Goal: Task Accomplishment & Management: Use online tool/utility

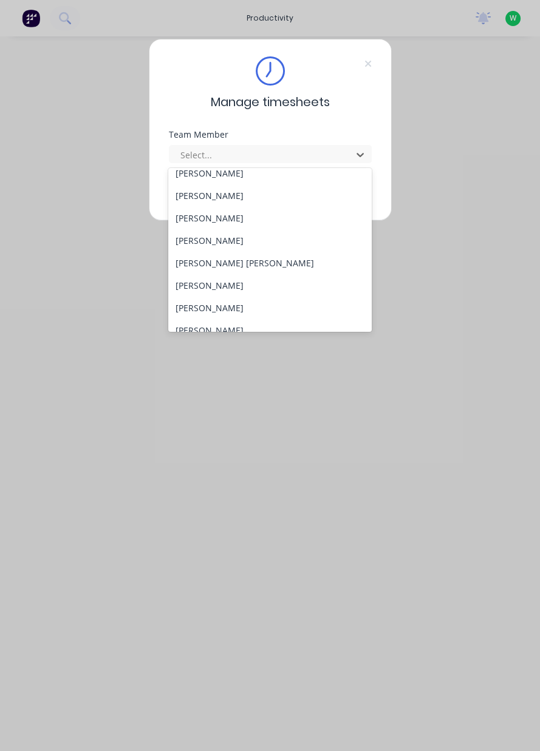
scroll to position [104, 0]
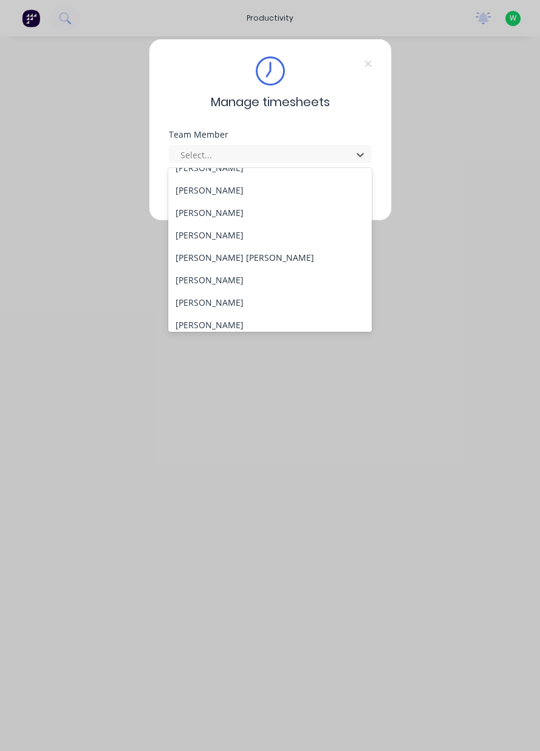
click at [208, 238] on div "[PERSON_NAME]" at bounding box center [269, 235] width 203 height 22
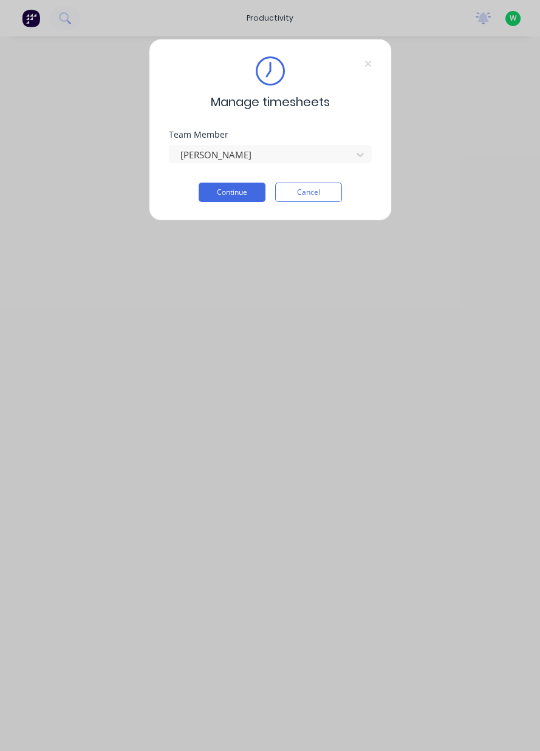
click at [239, 188] on button "Continue" at bounding box center [231, 192] width 67 height 19
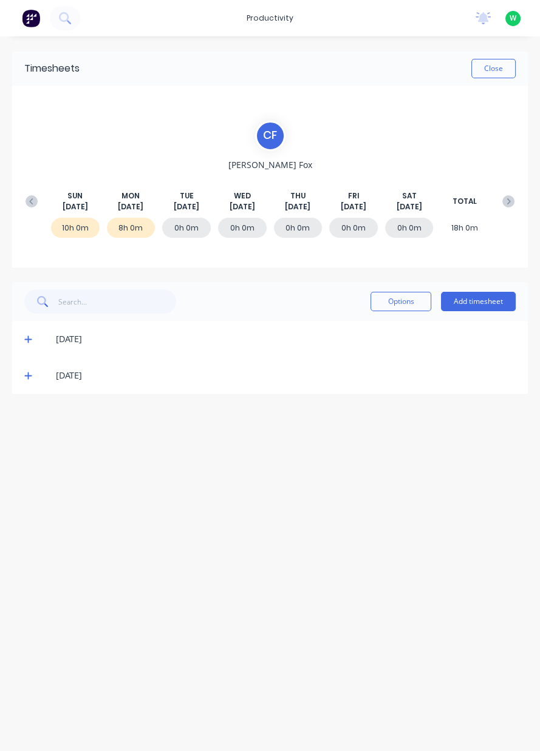
click at [25, 376] on icon at bounding box center [27, 376] width 7 height 7
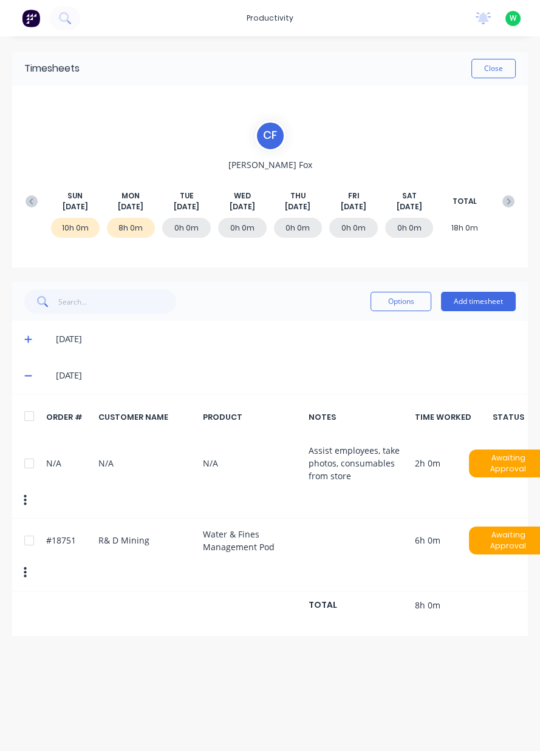
click at [32, 339] on span at bounding box center [30, 339] width 12 height 12
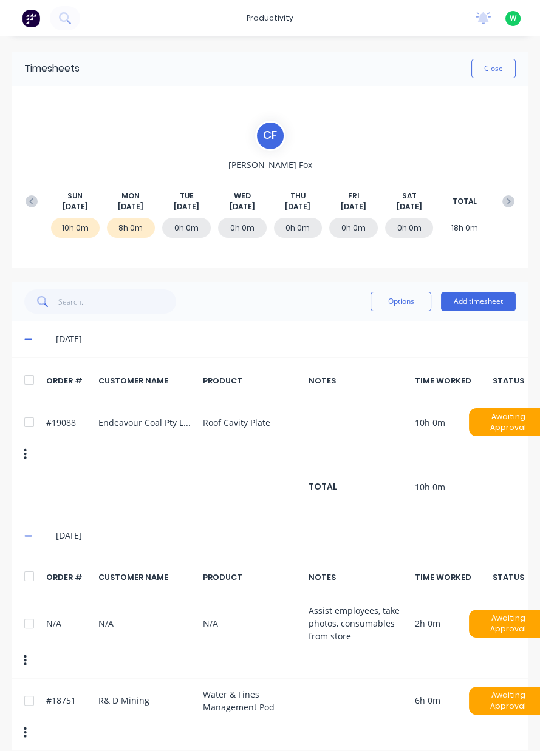
click at [27, 339] on icon at bounding box center [27, 339] width 7 height 1
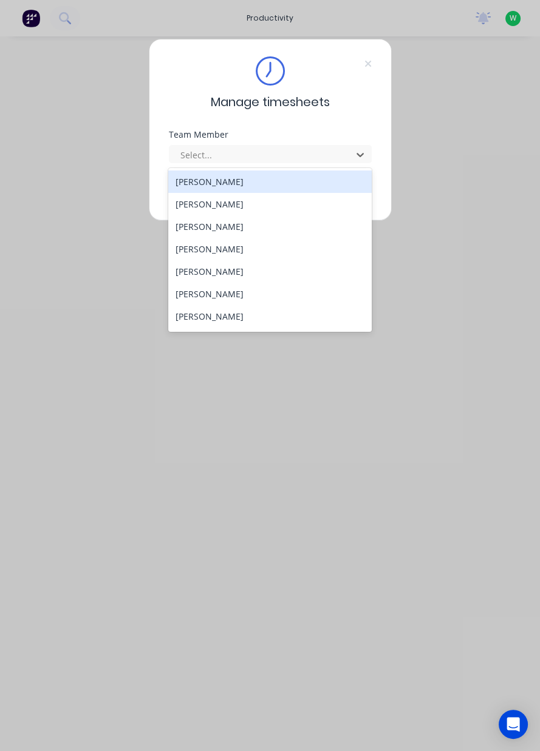
click at [226, 298] on div "[PERSON_NAME]" at bounding box center [269, 294] width 203 height 22
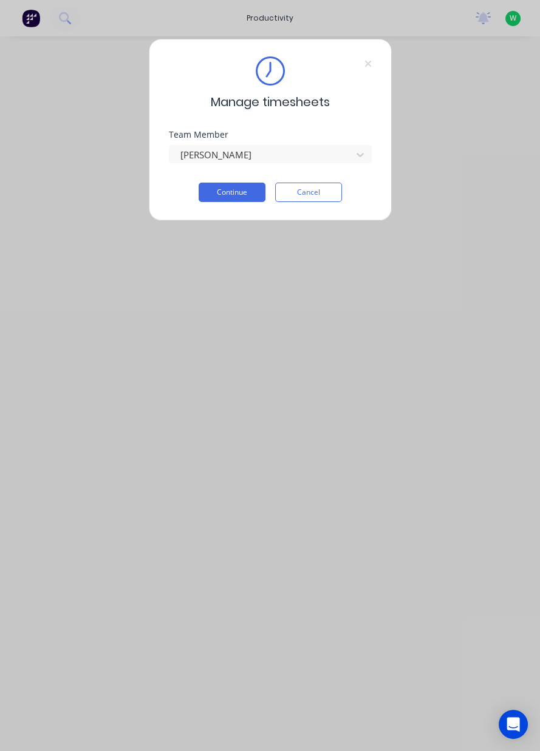
click at [223, 194] on button "Continue" at bounding box center [231, 192] width 67 height 19
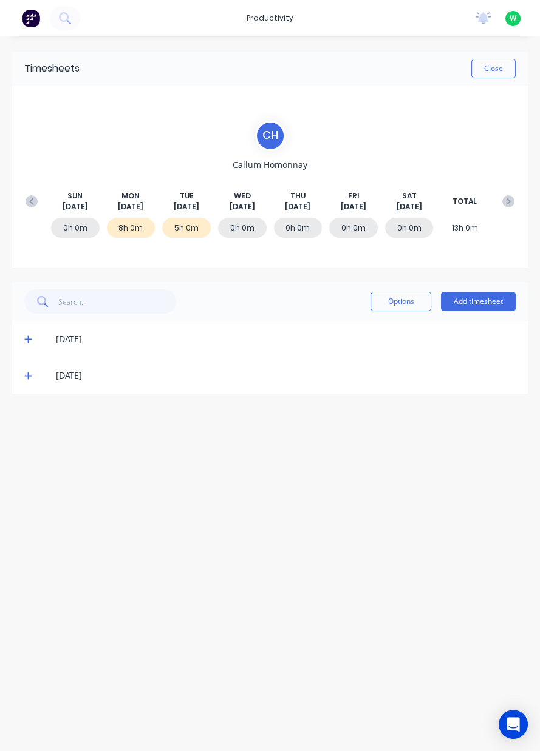
click at [474, 304] on button "Add timesheet" at bounding box center [478, 301] width 75 height 19
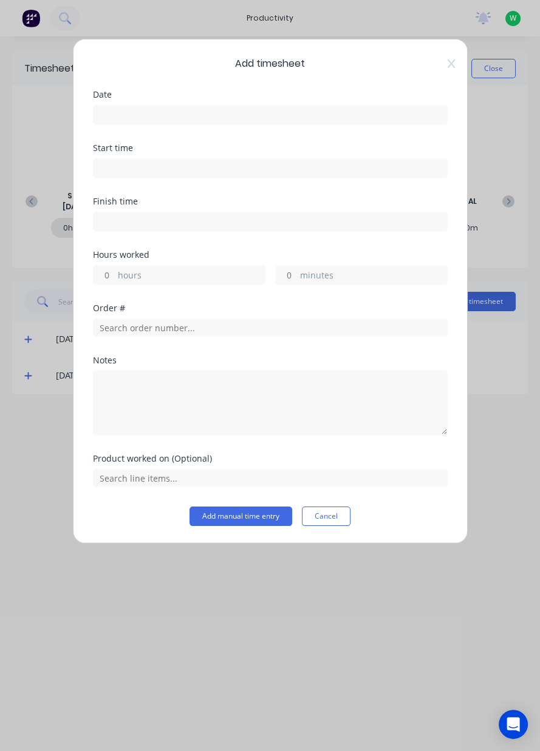
click at [184, 117] on input at bounding box center [269, 115] width 353 height 18
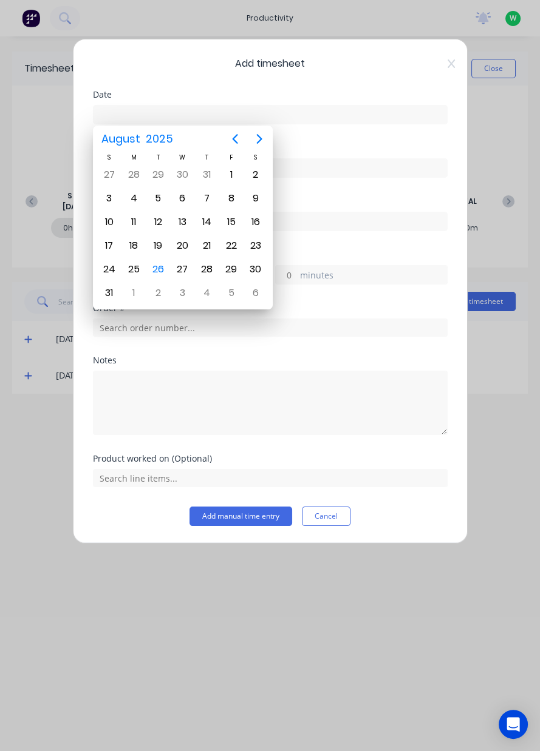
click at [154, 268] on div "26" at bounding box center [158, 269] width 18 height 18
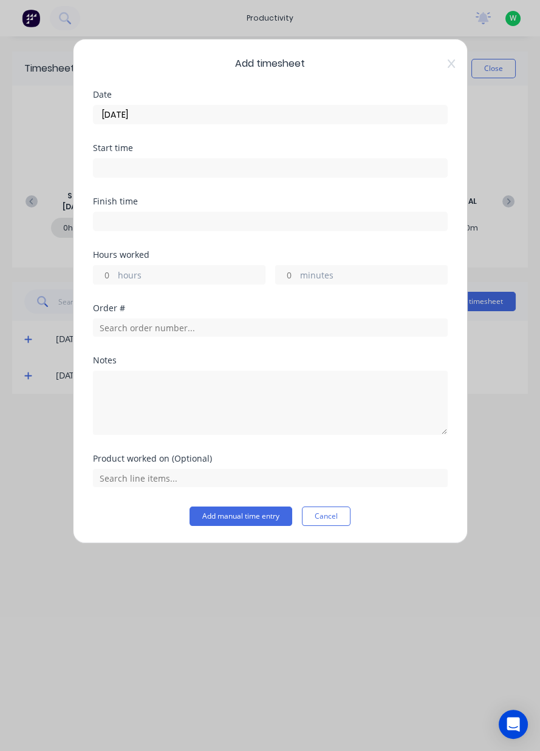
type input "[DATE]"
click at [165, 282] on label "hours" at bounding box center [191, 276] width 147 height 15
click at [115, 282] on input "hours" at bounding box center [103, 275] width 21 height 18
type input "3"
click at [180, 331] on input "text" at bounding box center [270, 328] width 354 height 18
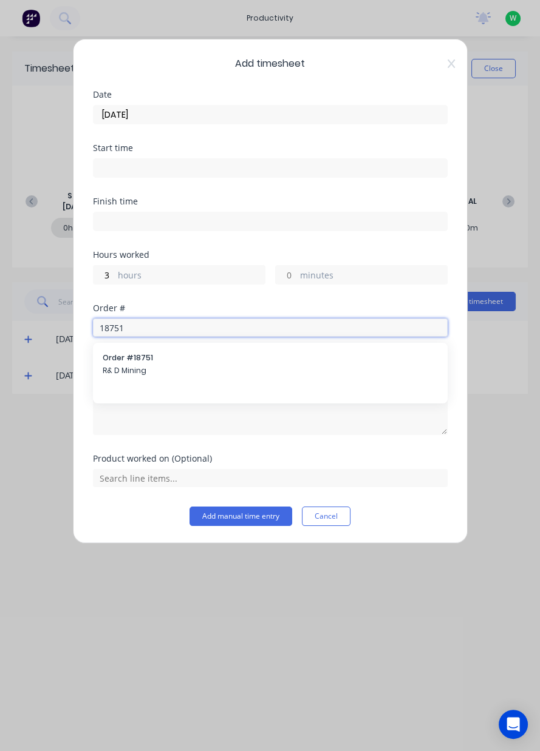
type input "18751"
click at [164, 375] on span "R& D Mining" at bounding box center [270, 370] width 335 height 11
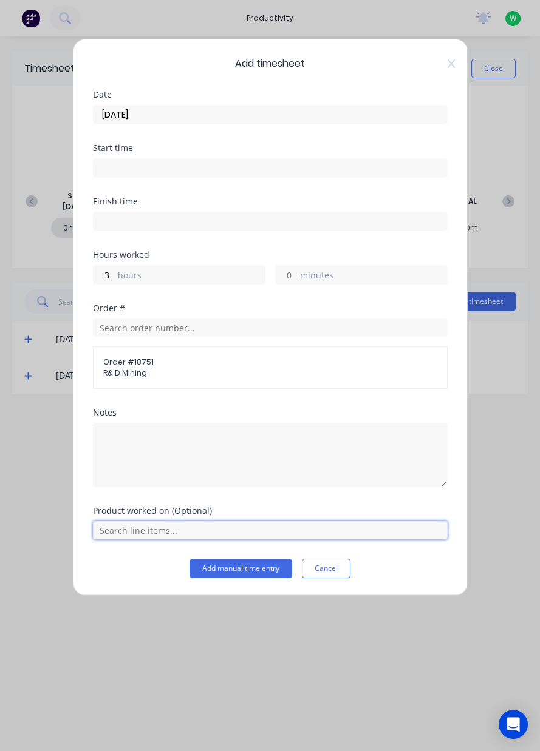
click at [130, 532] on input "text" at bounding box center [270, 530] width 354 height 18
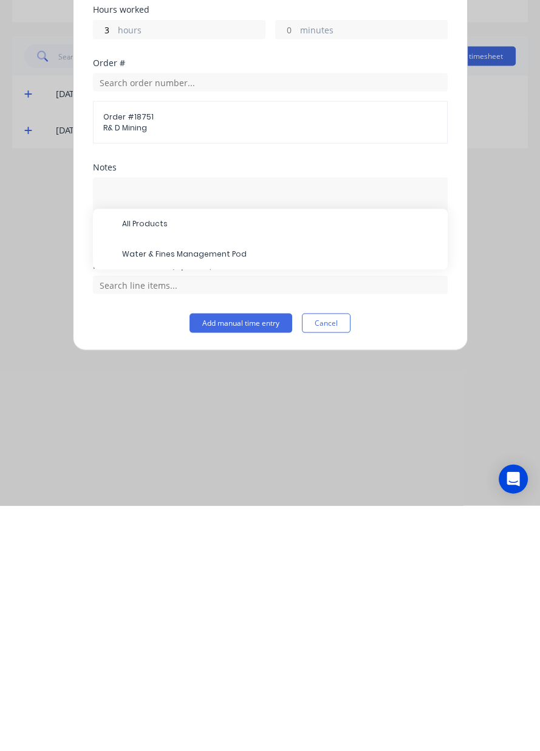
click at [194, 499] on span "Water & Fines Management Pod" at bounding box center [280, 500] width 316 height 11
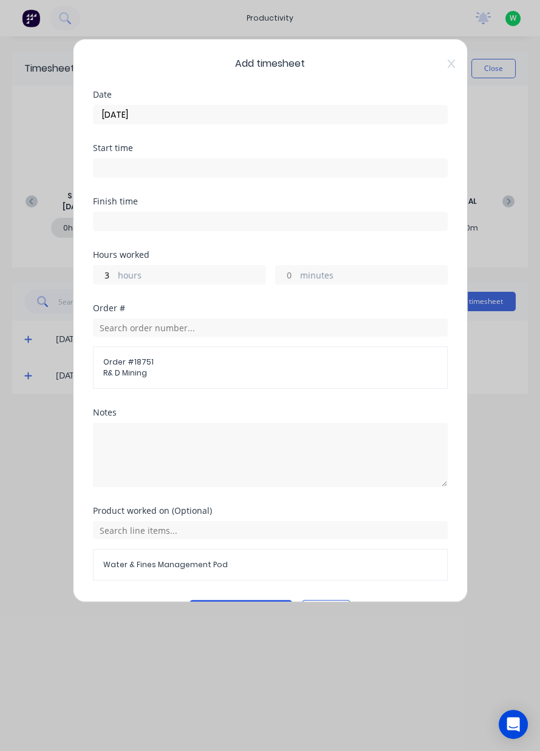
scroll to position [32, 0]
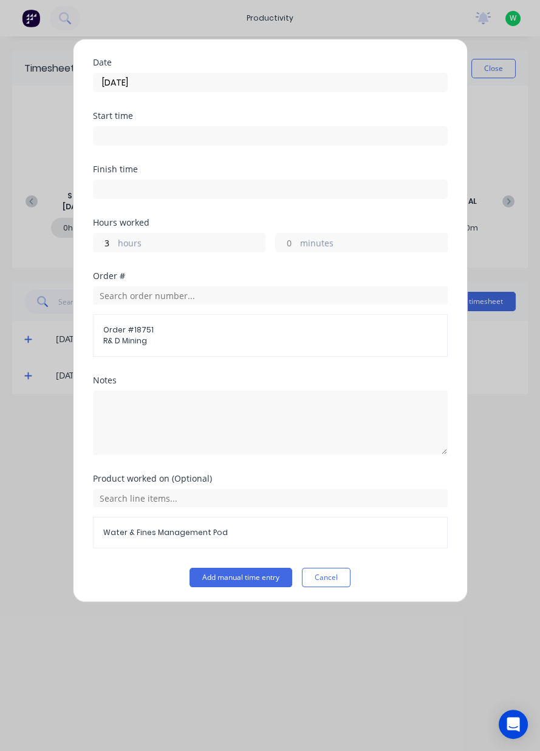
click at [225, 574] on button "Add manual time entry" at bounding box center [240, 577] width 103 height 19
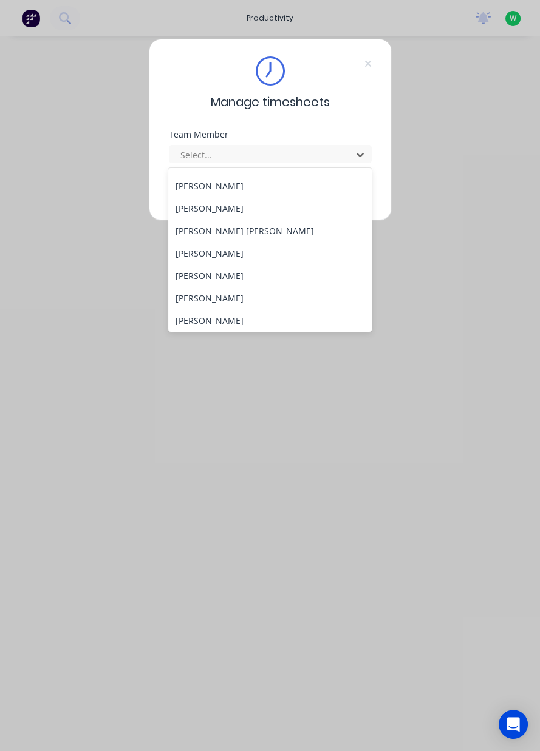
scroll to position [425, 0]
click at [285, 277] on div "[PERSON_NAME]" at bounding box center [269, 273] width 203 height 22
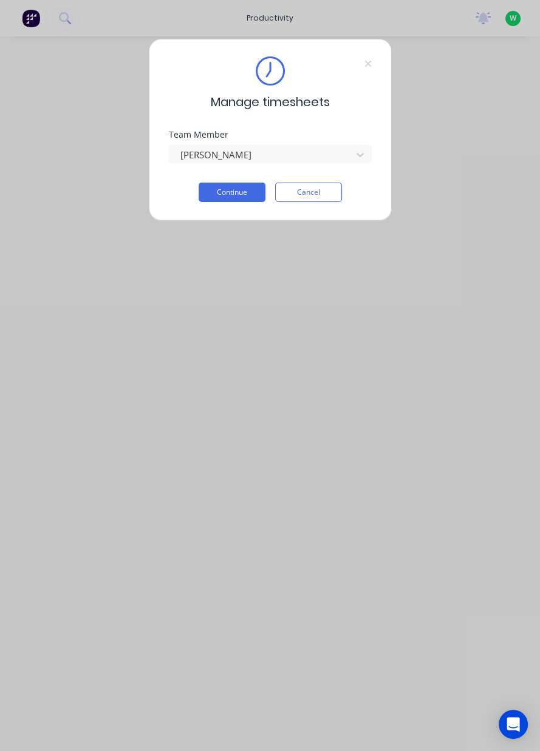
click at [244, 188] on button "Continue" at bounding box center [231, 192] width 67 height 19
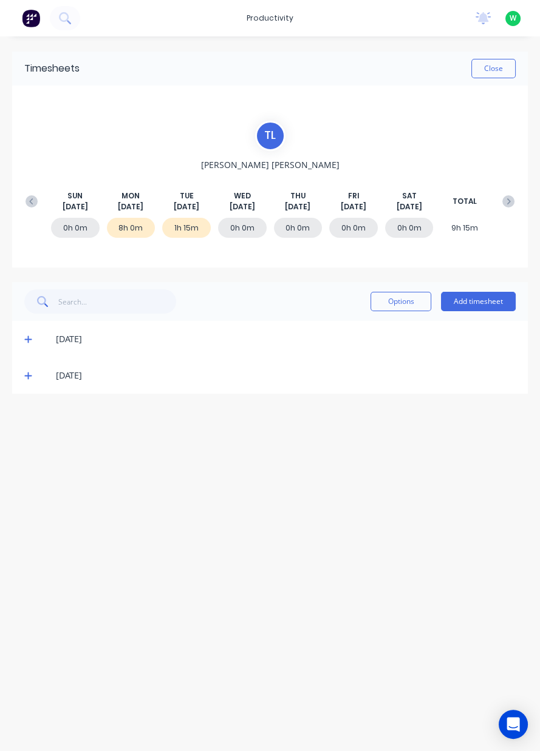
click at [486, 284] on div "Options Add timesheet" at bounding box center [269, 301] width 515 height 39
click at [27, 219] on div at bounding box center [31, 230] width 24 height 25
click at [33, 340] on span at bounding box center [30, 339] width 12 height 12
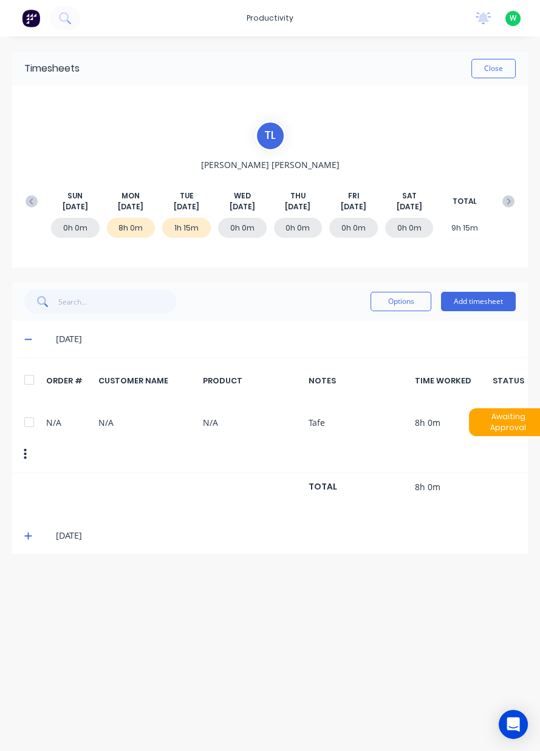
click at [32, 203] on icon at bounding box center [31, 201] width 4 height 6
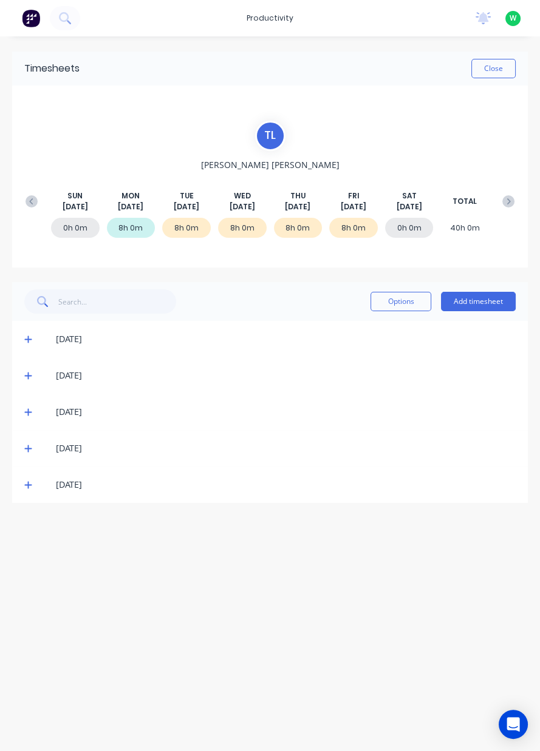
click at [29, 489] on span at bounding box center [30, 485] width 12 height 12
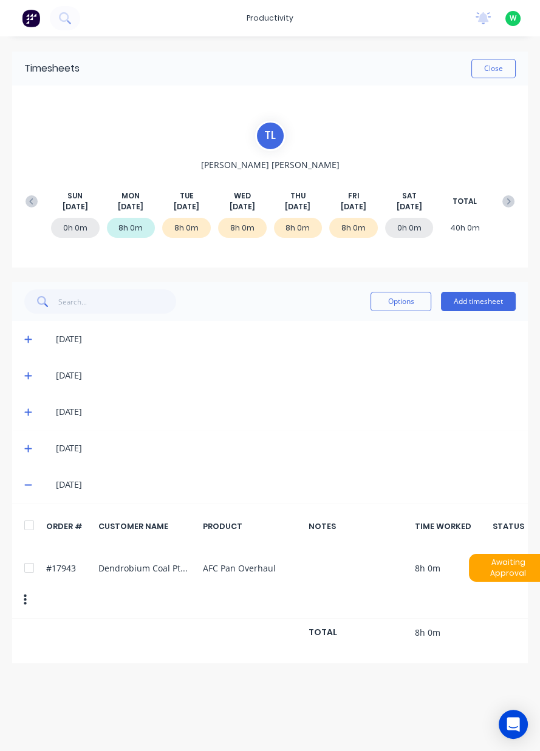
click at [514, 206] on button at bounding box center [508, 202] width 24 height 22
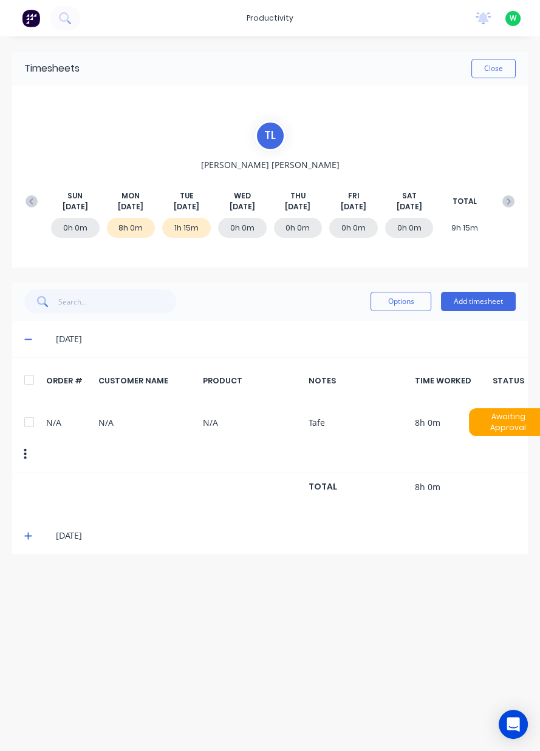
click at [480, 299] on button "Add timesheet" at bounding box center [478, 301] width 75 height 19
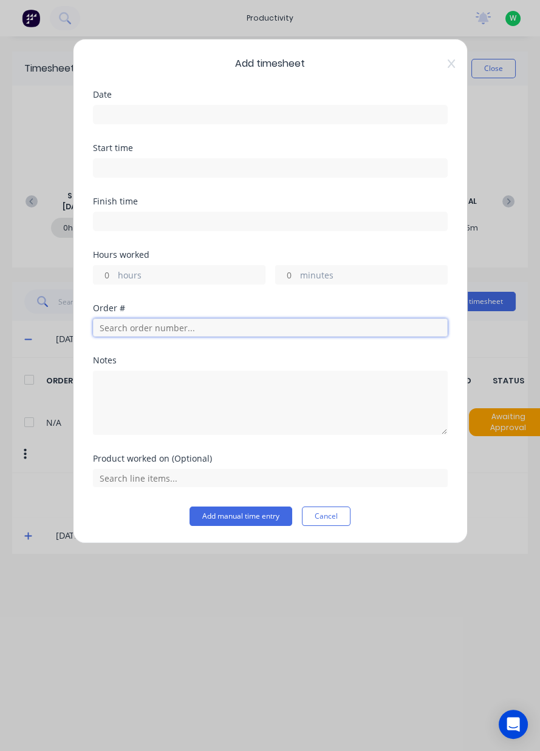
click at [305, 324] on input "text" at bounding box center [270, 328] width 354 height 18
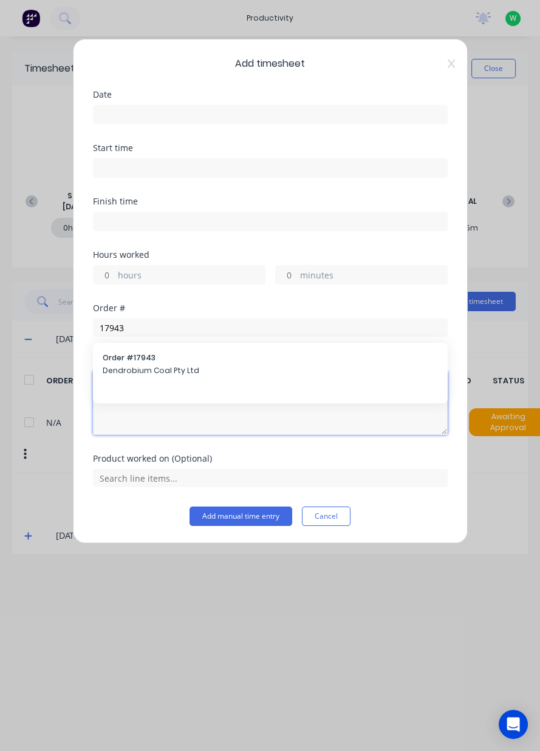
click at [116, 375] on textarea at bounding box center [270, 403] width 354 height 64
click at [132, 371] on textarea at bounding box center [270, 403] width 354 height 64
click at [345, 345] on div "Order # 17943" at bounding box center [270, 330] width 354 height 52
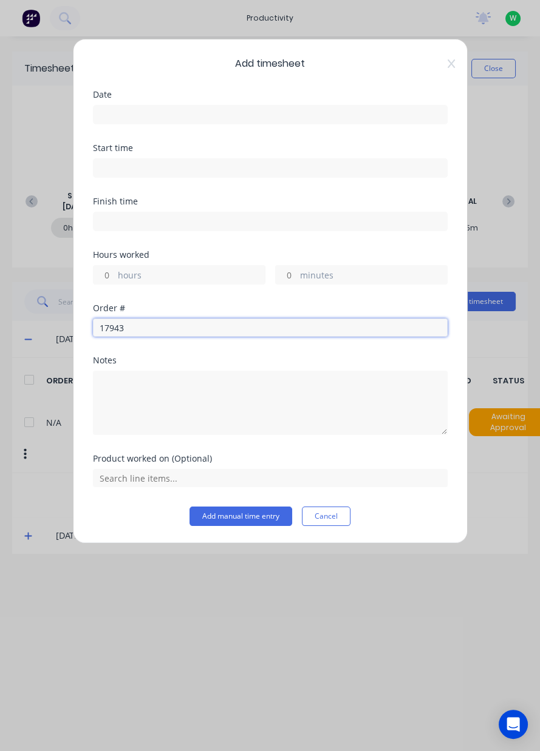
click at [370, 329] on input "17943" at bounding box center [270, 328] width 354 height 18
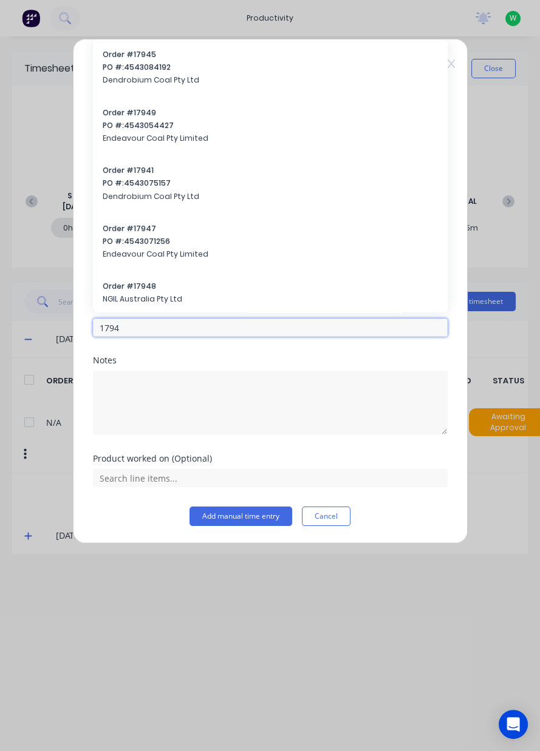
type input "17943"
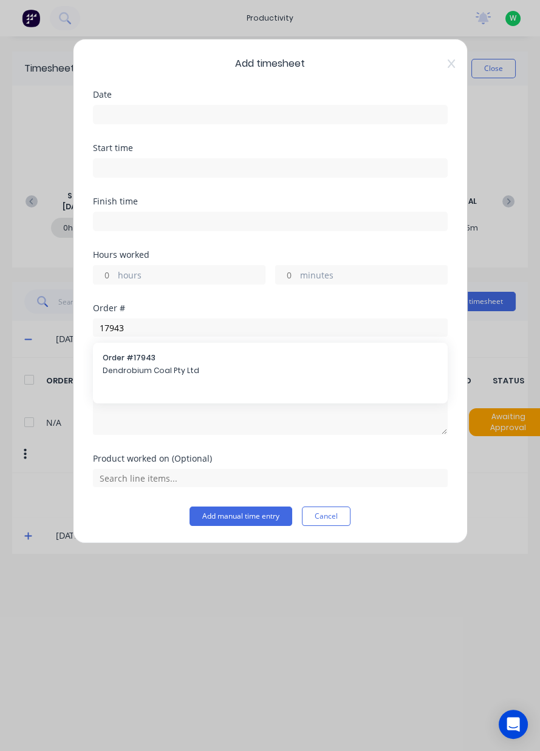
click at [263, 368] on span "Dendrobium Coal Pty Ltd" at bounding box center [270, 370] width 335 height 11
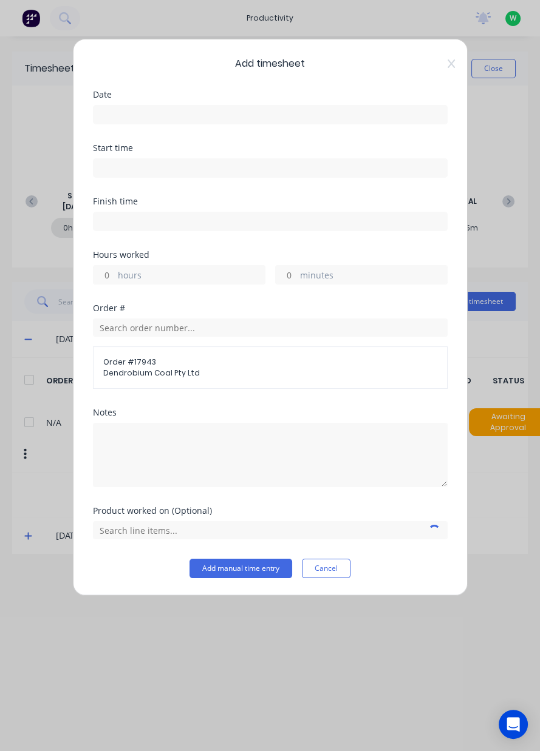
click at [205, 280] on label "hours" at bounding box center [191, 276] width 147 height 15
click at [115, 280] on input "hours" at bounding box center [103, 275] width 21 height 18
type input "6.75"
click at [272, 115] on input at bounding box center [269, 115] width 353 height 18
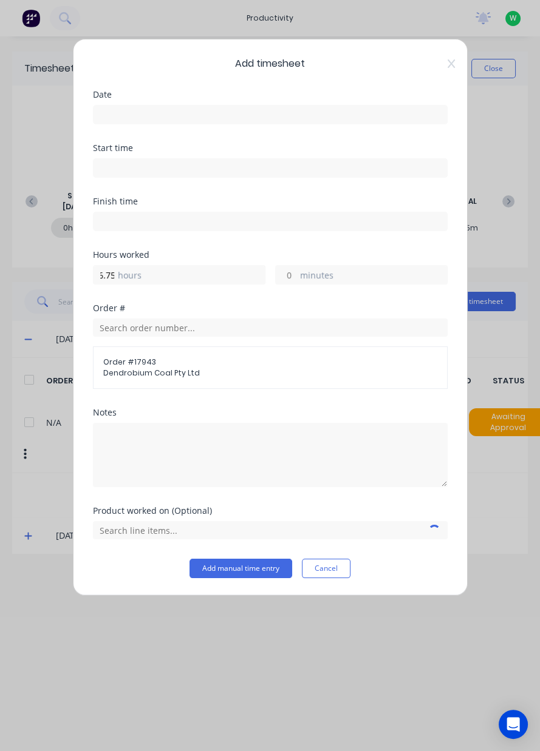
scroll to position [0, 0]
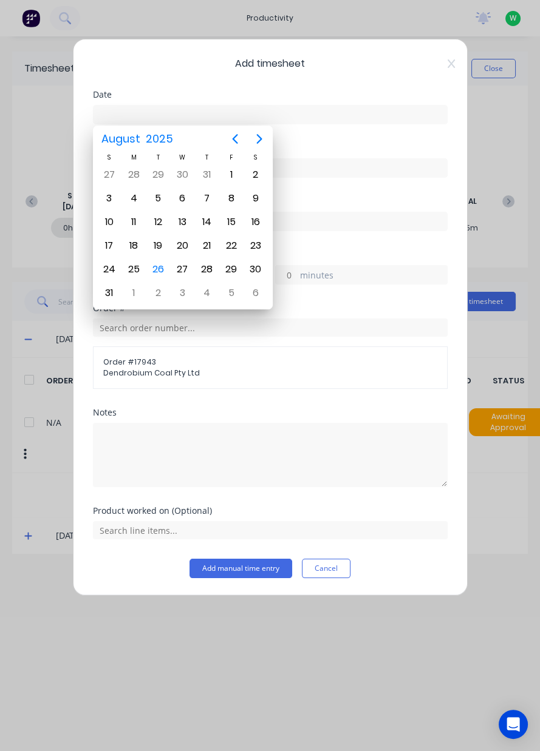
click at [160, 263] on div "26" at bounding box center [158, 269] width 18 height 18
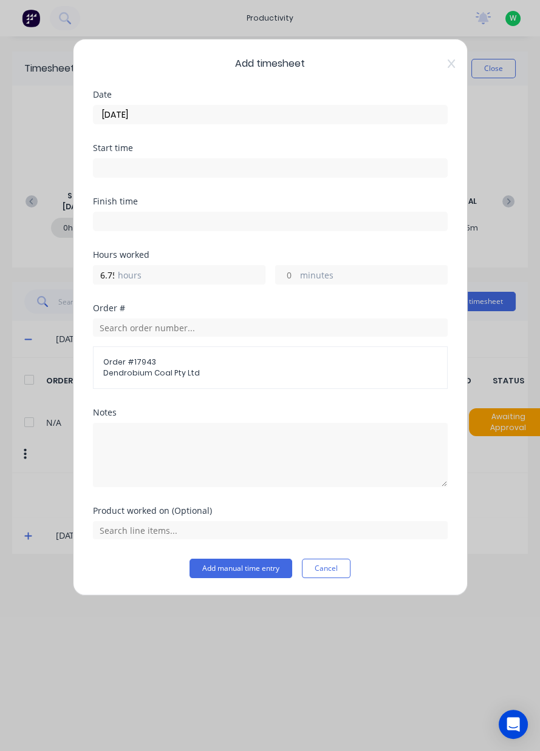
type input "[DATE]"
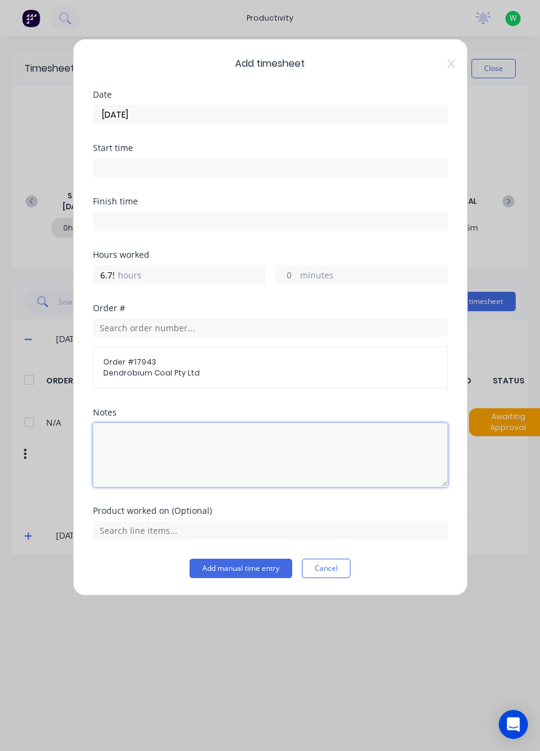
click at [245, 446] on textarea at bounding box center [270, 455] width 354 height 64
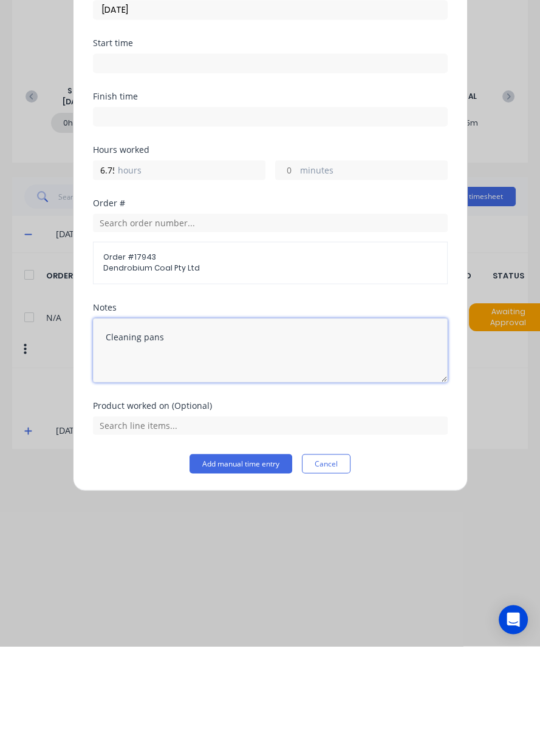
type textarea "Cleaning pans"
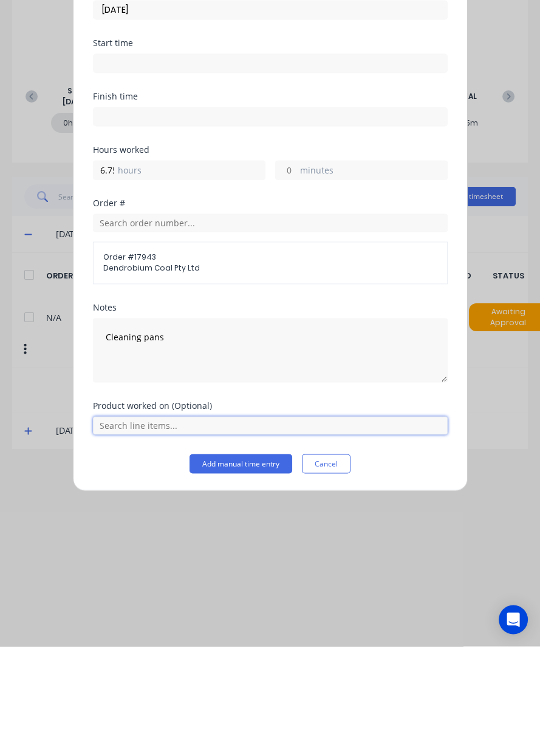
click at [352, 527] on input "text" at bounding box center [270, 530] width 354 height 18
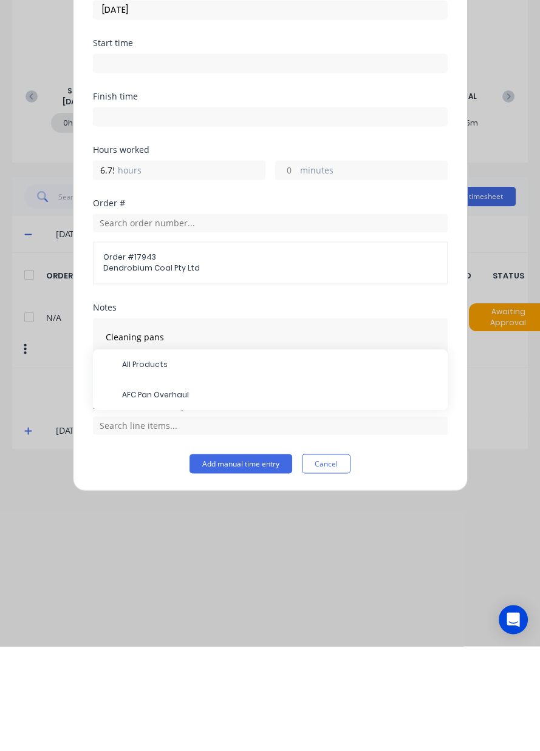
click at [229, 501] on span "AFC Pan Overhaul" at bounding box center [280, 500] width 316 height 11
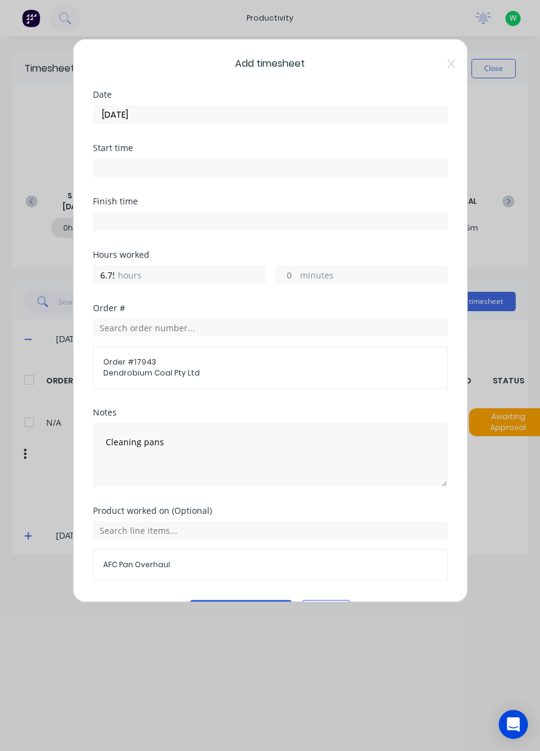
click at [257, 605] on button "Add manual time entry" at bounding box center [240, 609] width 103 height 19
